Goal: Task Accomplishment & Management: Manage account settings

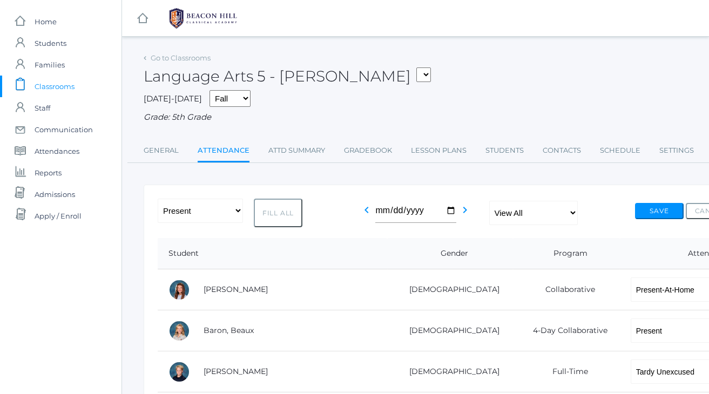
select select "TU"
select select "TE"
click at [45, 42] on span "Students" at bounding box center [51, 43] width 32 height 22
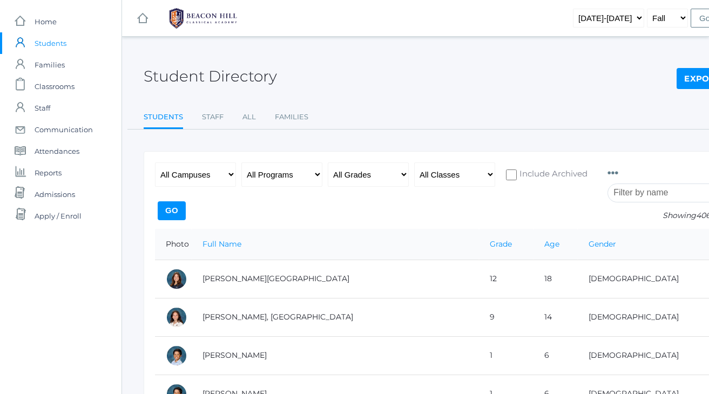
click at [651, 194] on input "search" at bounding box center [667, 192] width 120 height 19
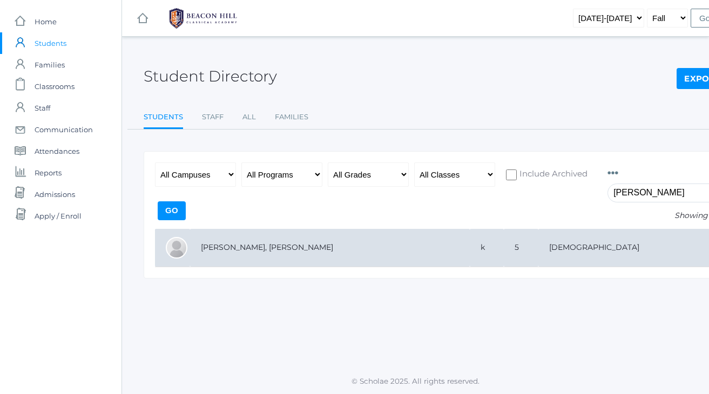
type input "[PERSON_NAME]"
click at [282, 238] on td "[PERSON_NAME], [PERSON_NAME]" at bounding box center [330, 248] width 280 height 38
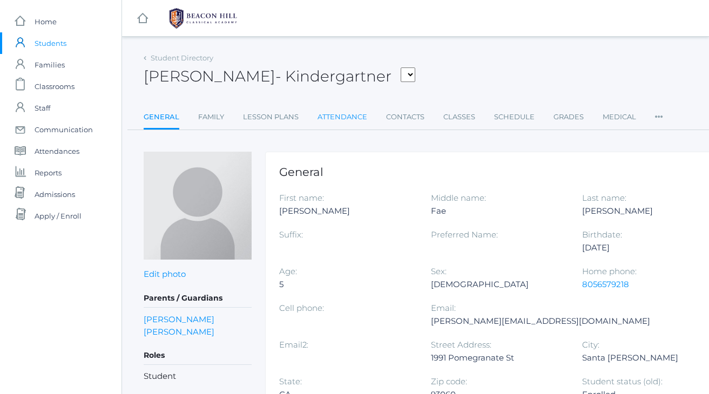
click at [354, 119] on link "Attendance" at bounding box center [342, 117] width 50 height 22
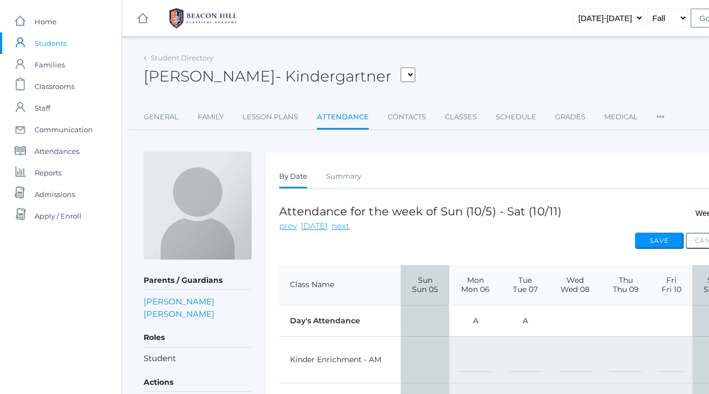
click at [525, 319] on td "A" at bounding box center [524, 320] width 47 height 31
click at [533, 69] on div "Luna Cardenas - Kindergartner Bair, Charlotte Bell, Jordan Blasman, Lee Callawa…" at bounding box center [446, 70] width 604 height 40
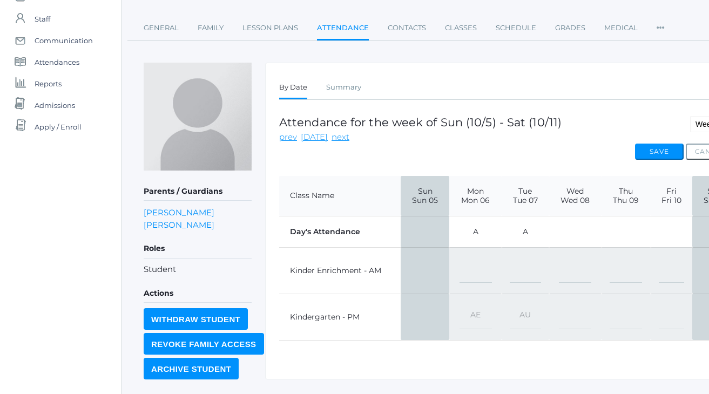
scroll to position [92, 0]
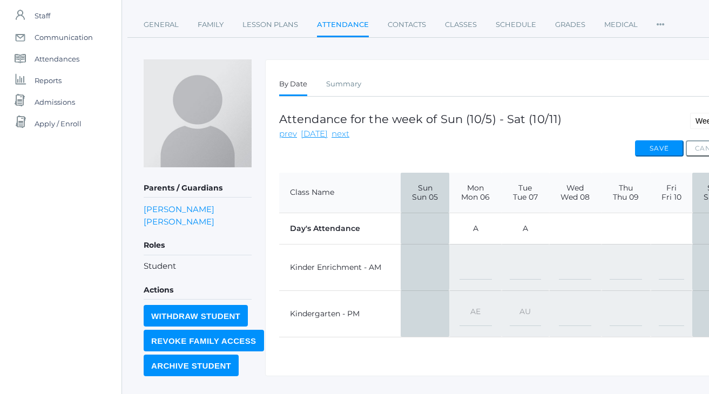
select select "AE"
click at [661, 149] on button "Save" at bounding box center [659, 148] width 49 height 16
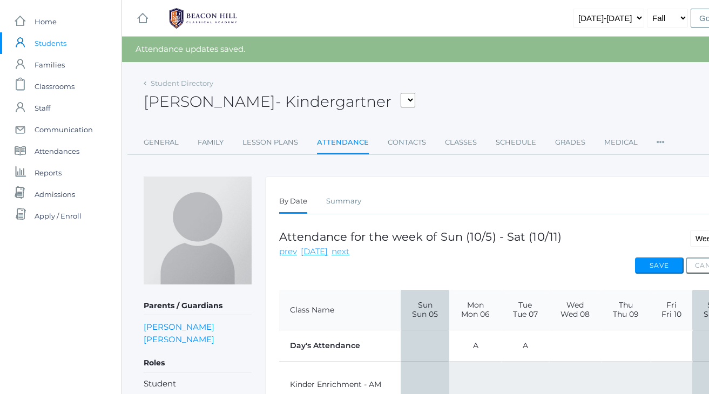
click at [607, 91] on div "[PERSON_NAME] - Kindergartner [PERSON_NAME], [PERSON_NAME], [PERSON_NAME], [PER…" at bounding box center [446, 96] width 604 height 40
click at [581, 93] on div "[PERSON_NAME] - Kindergartner [PERSON_NAME], [PERSON_NAME], [PERSON_NAME], [PER…" at bounding box center [446, 96] width 604 height 40
click at [573, 91] on div "Luna Cardenas - Kindergartner Bair, Charlotte Bell, Jordan Blasman, Lee Callawa…" at bounding box center [446, 96] width 604 height 40
click at [556, 85] on div "Luna Cardenas - Kindergartner Bair, Charlotte Bell, Jordan Blasman, Lee Callawa…" at bounding box center [446, 96] width 604 height 40
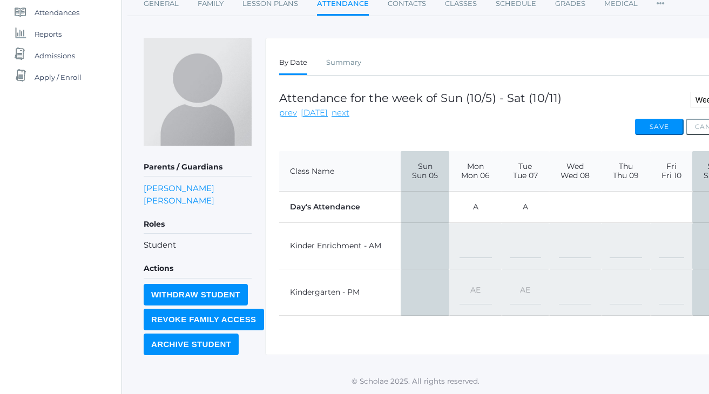
scroll to position [138, 0]
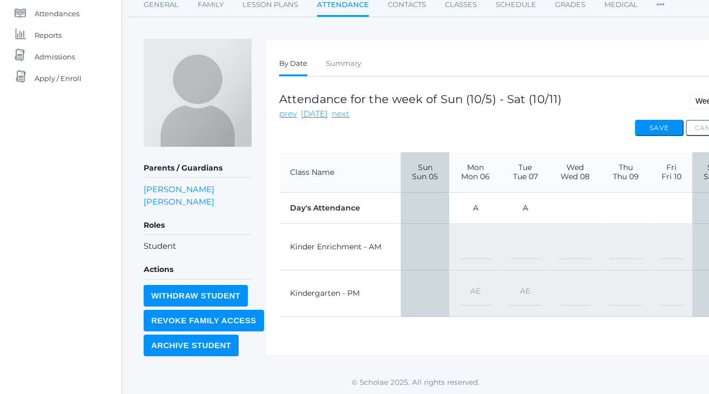
click at [604, 52] on div "By Date Summary By Date Summary Attendance for the week of Sun (10/5) - Sat (10…" at bounding box center [506, 197] width 483 height 317
click at [593, 53] on ul "By Date Summary" at bounding box center [506, 64] width 455 height 23
click at [593, 49] on div "By Date Summary By Date Summary Attendance for the week of Sun (10/5) - Sat (10…" at bounding box center [506, 197] width 483 height 317
